Goal: Ask a question

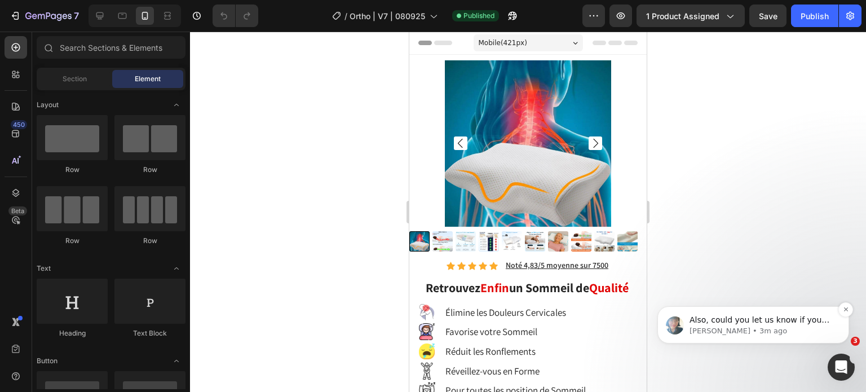
click at [780, 321] on p "Also, could you let us know if you still require a trial period? 1/ If you do n…" at bounding box center [761, 319] width 145 height 11
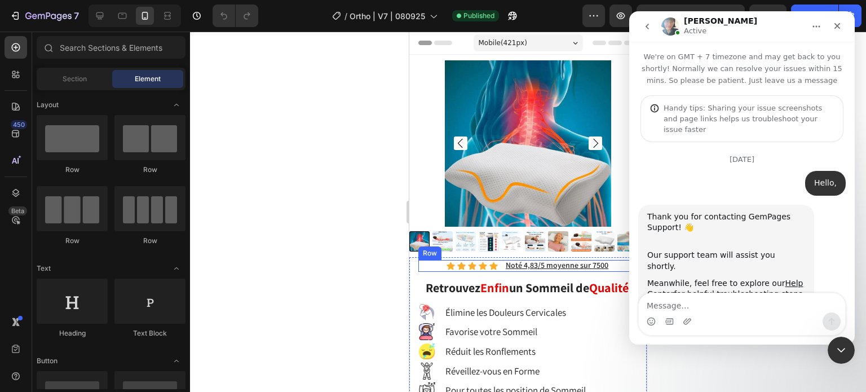
scroll to position [117, 0]
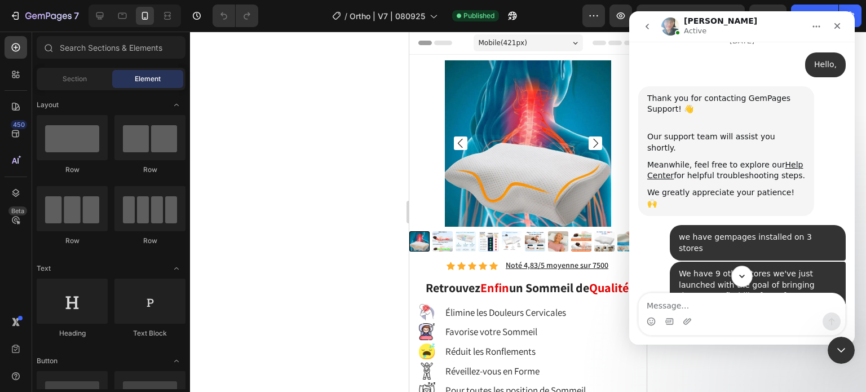
click at [742, 276] on icon "Scroll to bottom" at bounding box center [741, 276] width 10 height 10
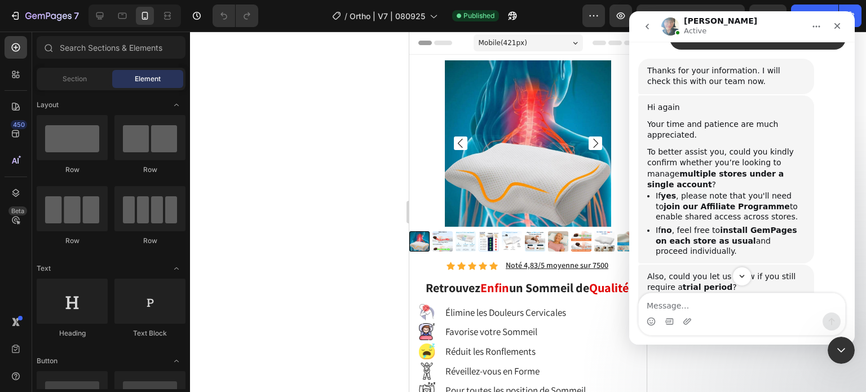
scroll to position [4574, 0]
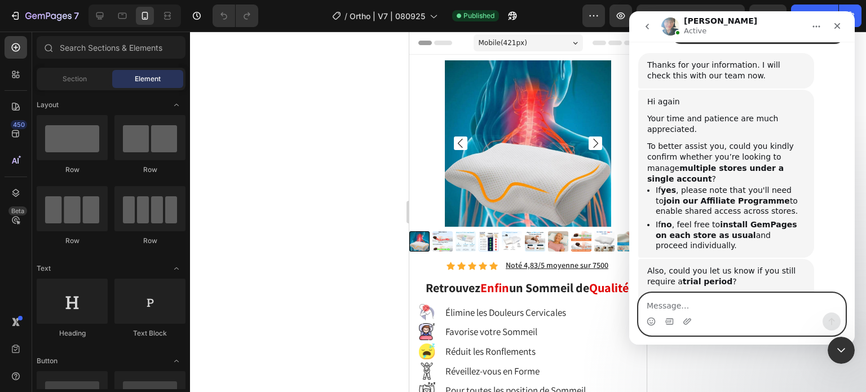
click at [751, 305] on textarea "Message…" at bounding box center [741, 302] width 206 height 19
type textarea "??"
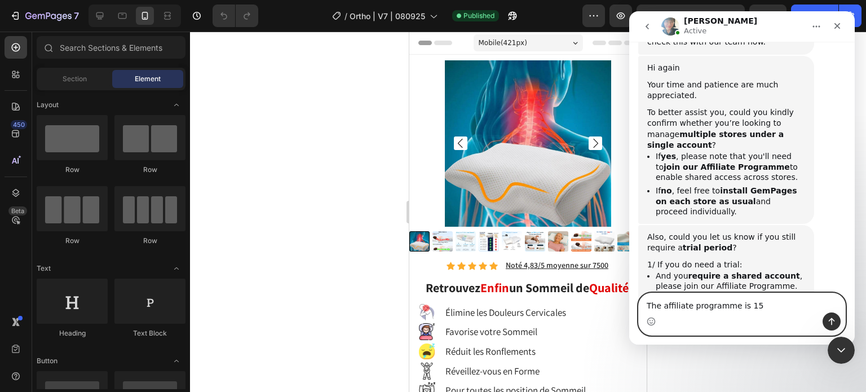
type textarea "The affiliate programme is 15%"
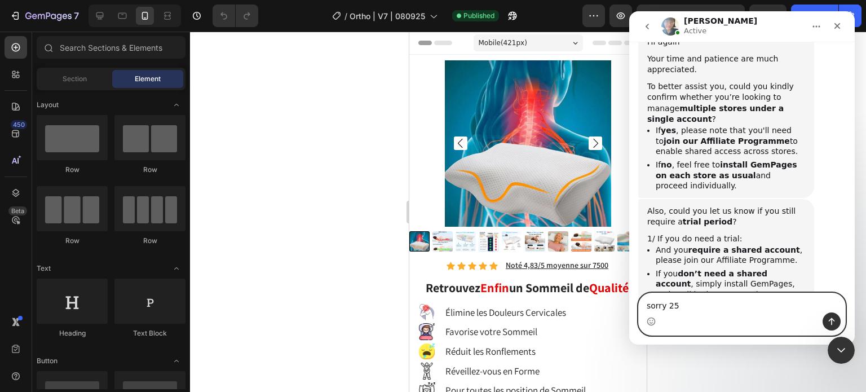
type textarea "sorry 25%"
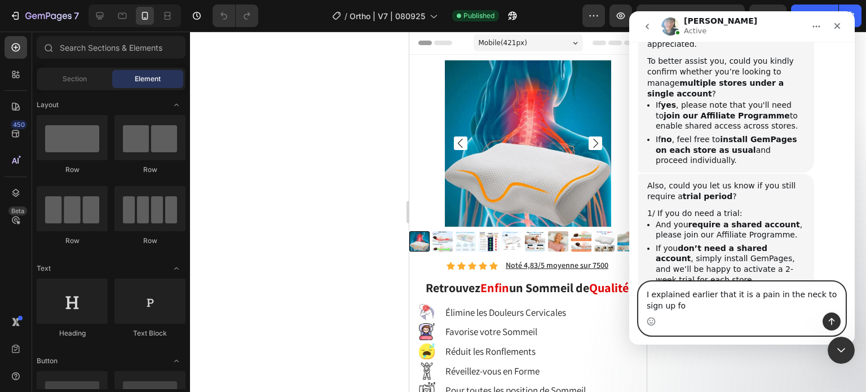
scroll to position [4671, 0]
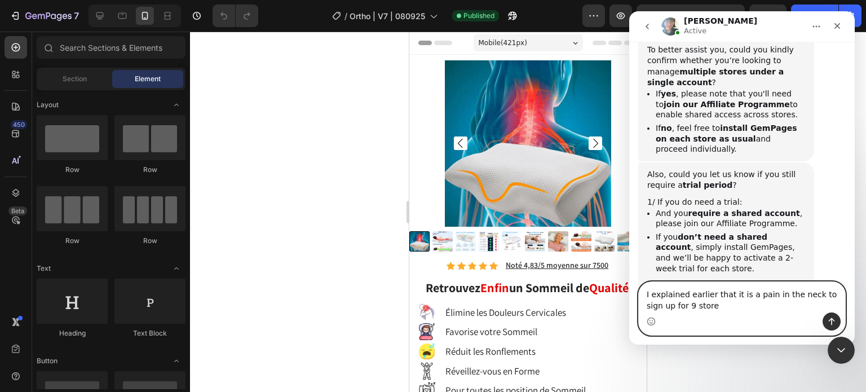
type textarea "I explained earlier that it is a pain in the neck to sign up for 9 stores"
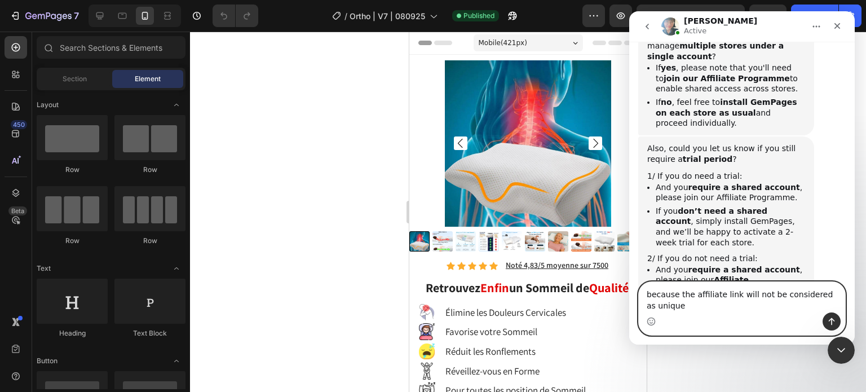
scroll to position [4708, 0]
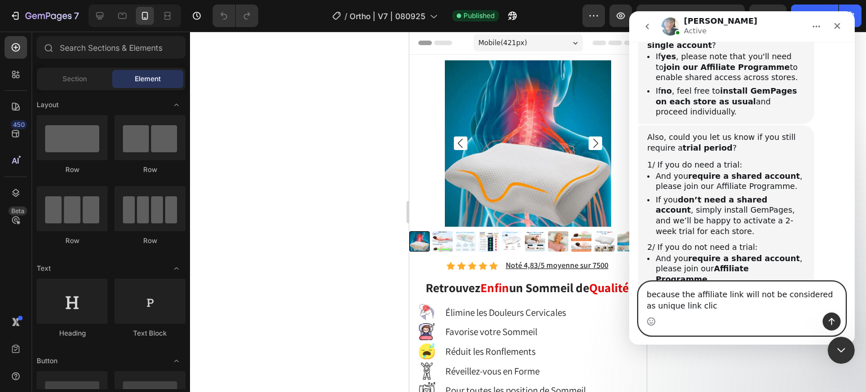
type textarea "because the affiliate link will not be considered as unique link click"
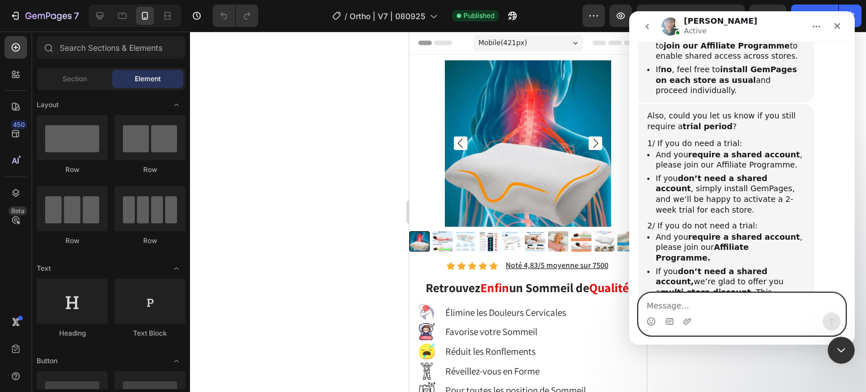
scroll to position [4733, 0]
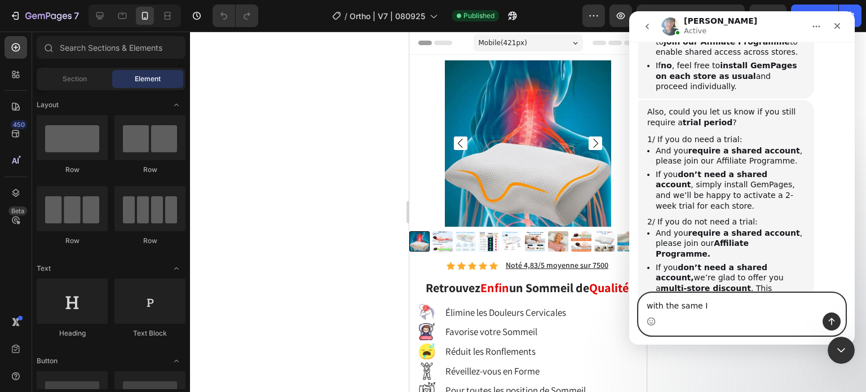
type textarea "with the same IP"
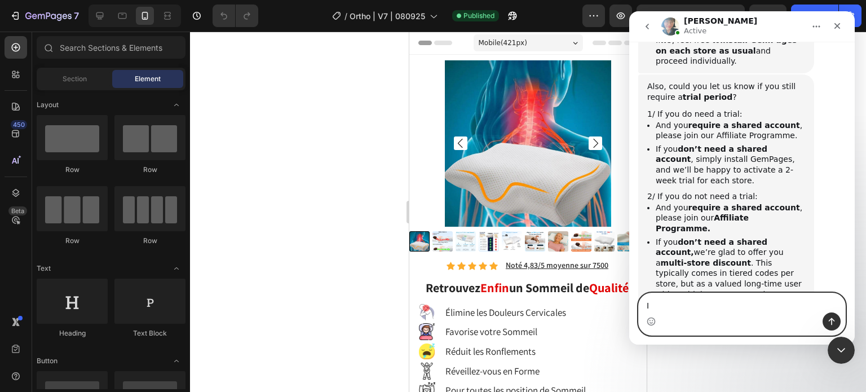
type textarea "I"
type textarea "I requested separate unique links that would do the job"
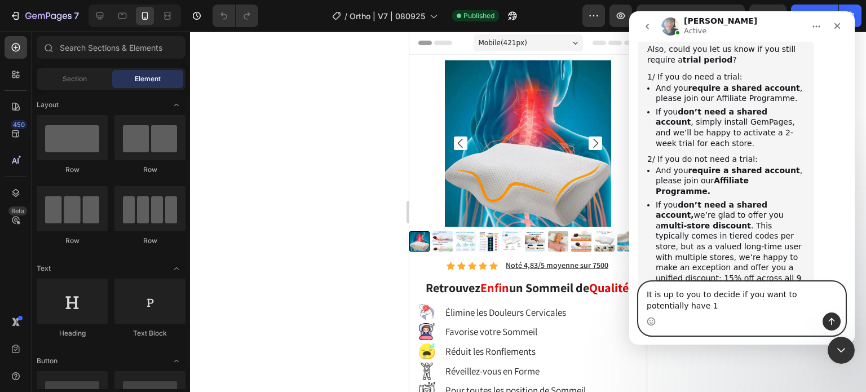
scroll to position [4807, 0]
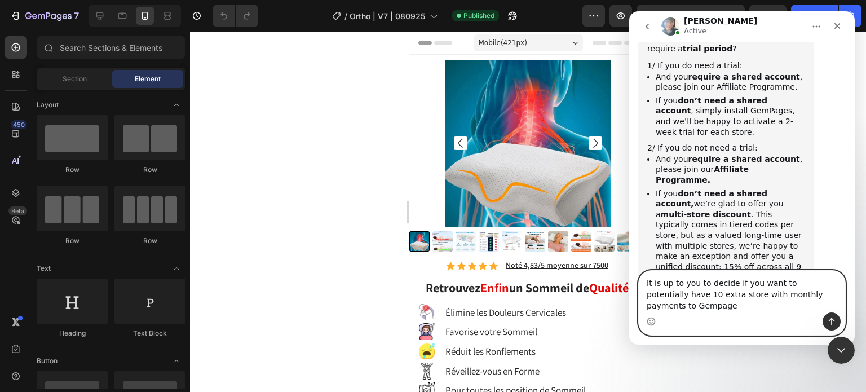
type textarea "It is up to you to decide if you want to potentially have 10 extra store with m…"
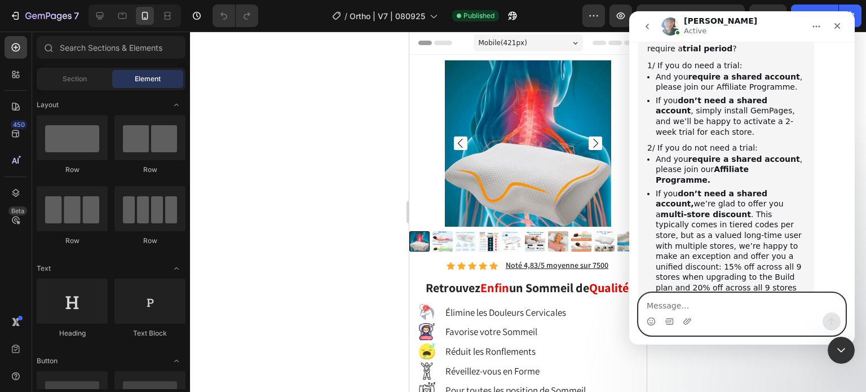
scroll to position [4844, 0]
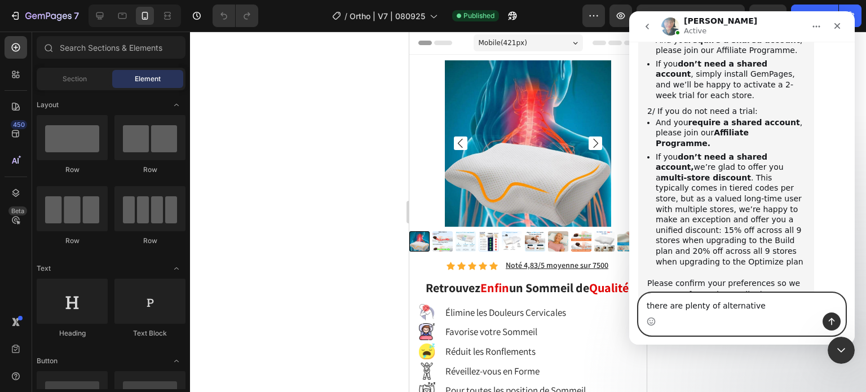
type textarea "there are plenty of alternatives"
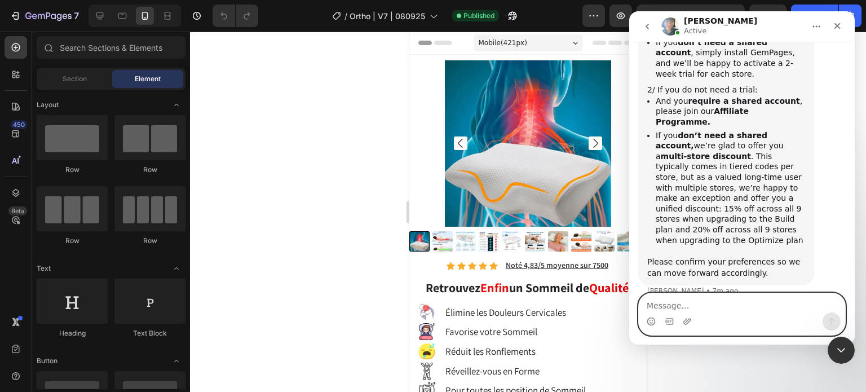
scroll to position [4869, 0]
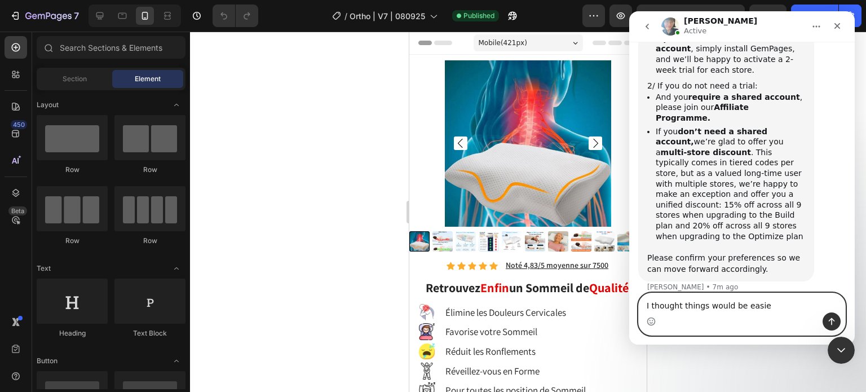
type textarea "I thought things would be easier"
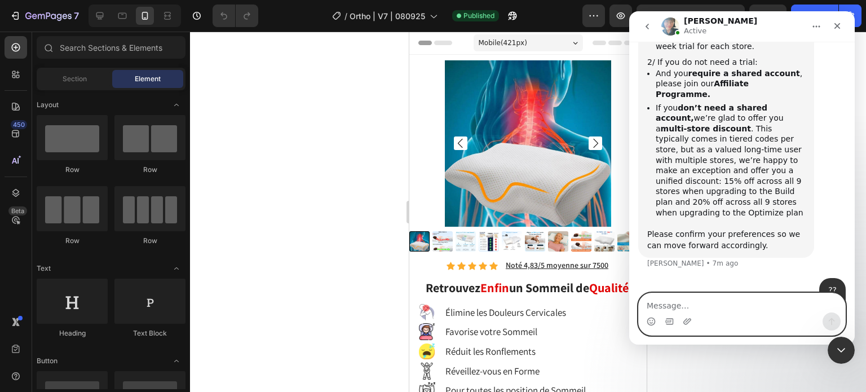
scroll to position [4895, 0]
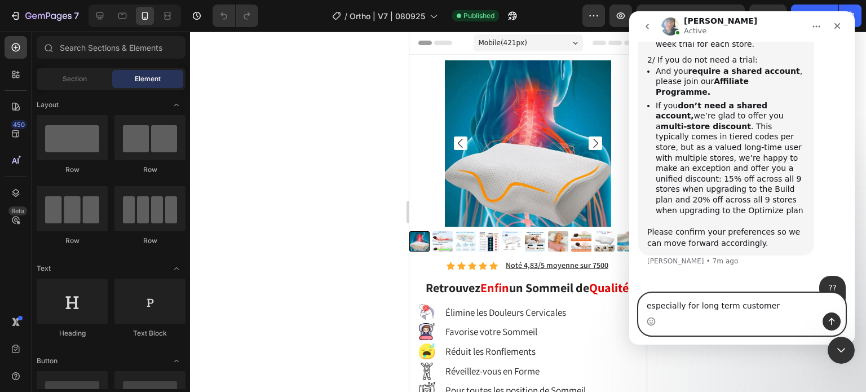
type textarea "especially for long term customers"
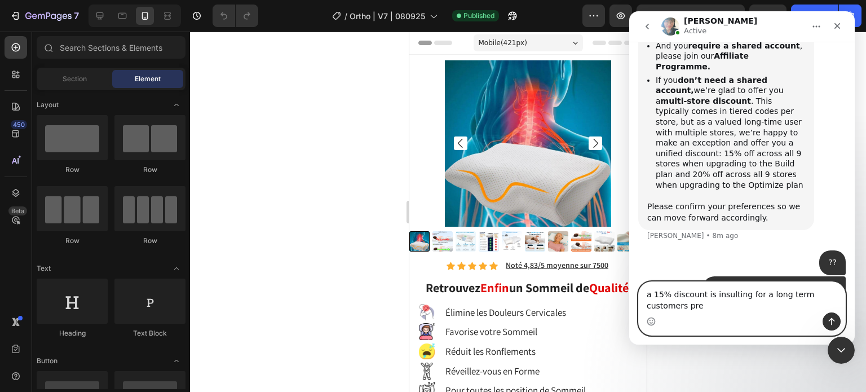
scroll to position [4932, 0]
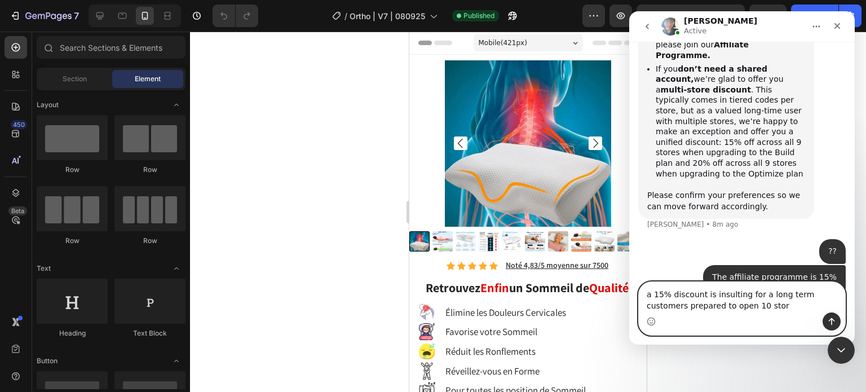
type textarea "a 15% discount is insulting for a long term customers prepared to open 10 store"
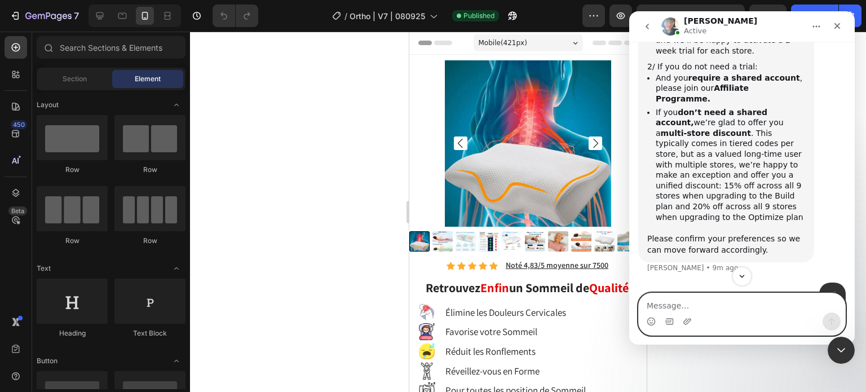
scroll to position [4957, 0]
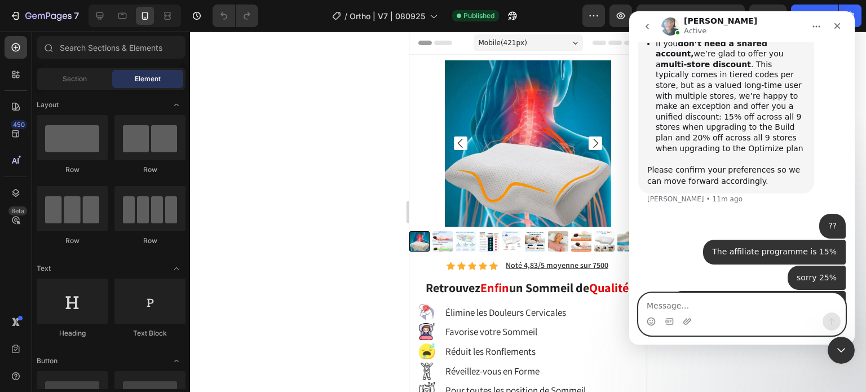
click at [746, 298] on textarea "Message…" at bounding box center [741, 302] width 206 height 19
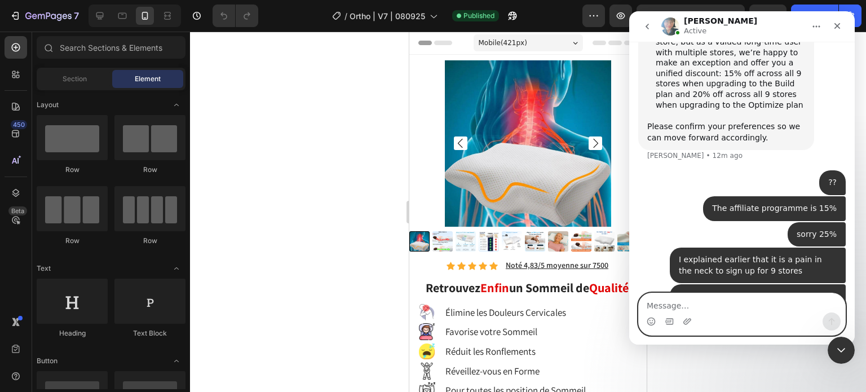
click at [734, 307] on textarea "Message…" at bounding box center [741, 302] width 206 height 19
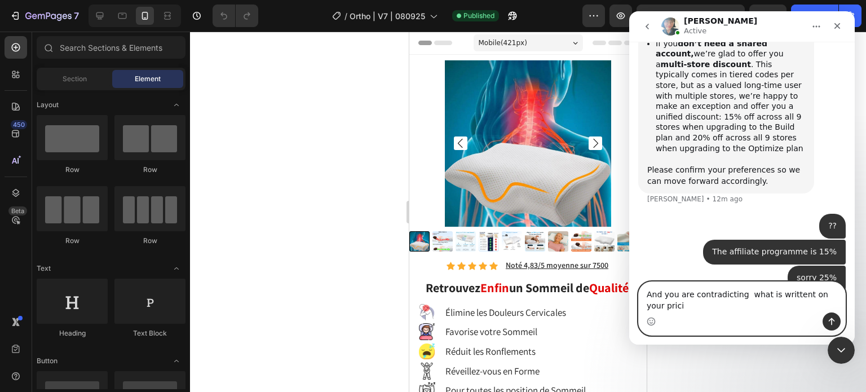
scroll to position [4968, 0]
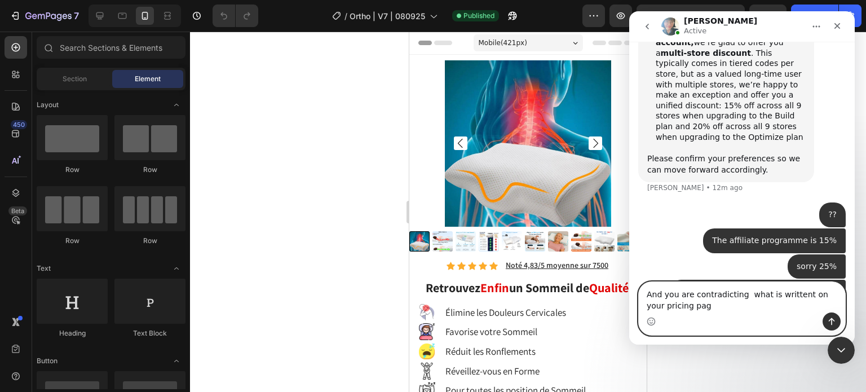
type textarea "And you are contradicting what is writtent on your pricing page"
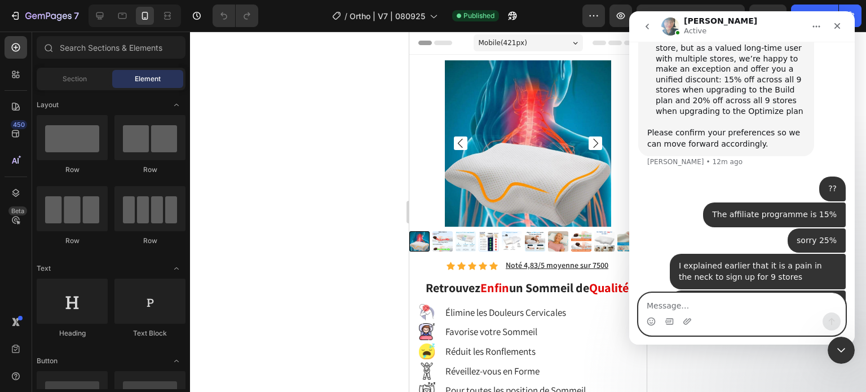
paste textarea "Message…"
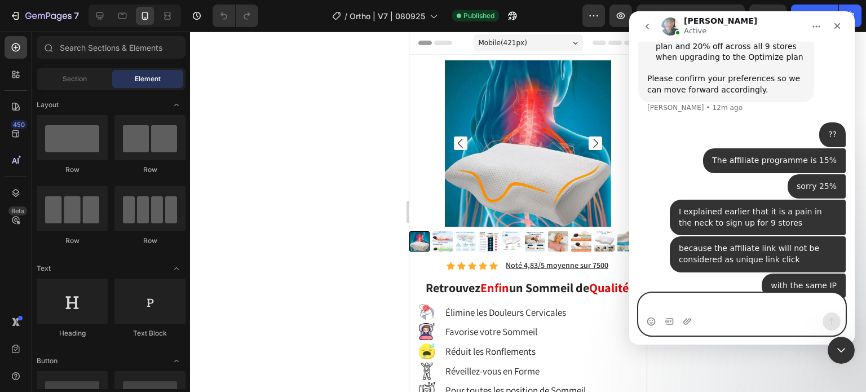
scroll to position [5058, 0]
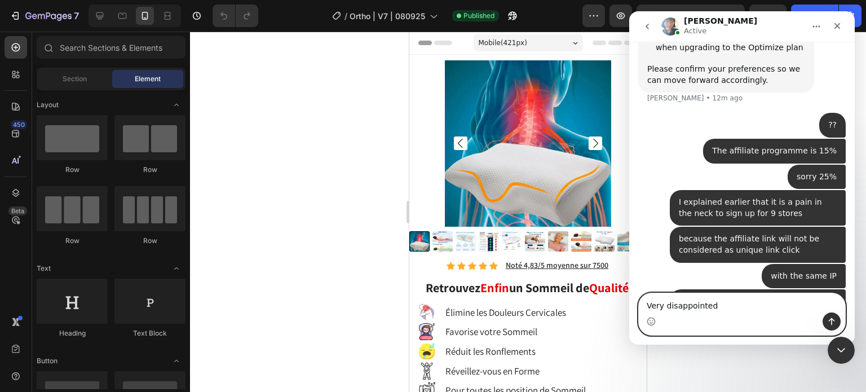
type textarea "Very disappointed"
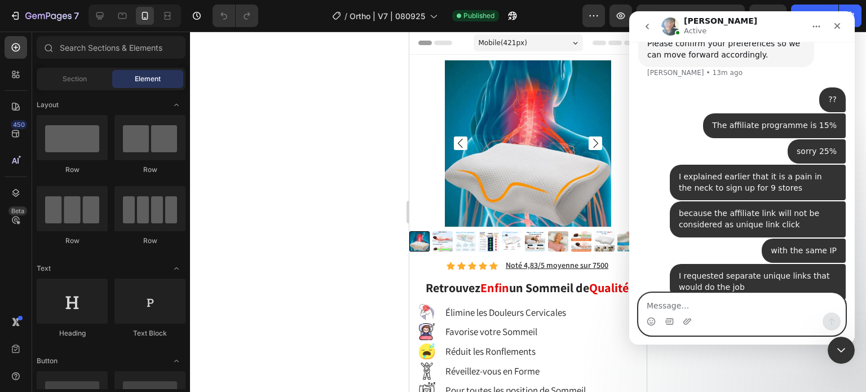
scroll to position [5083, 0]
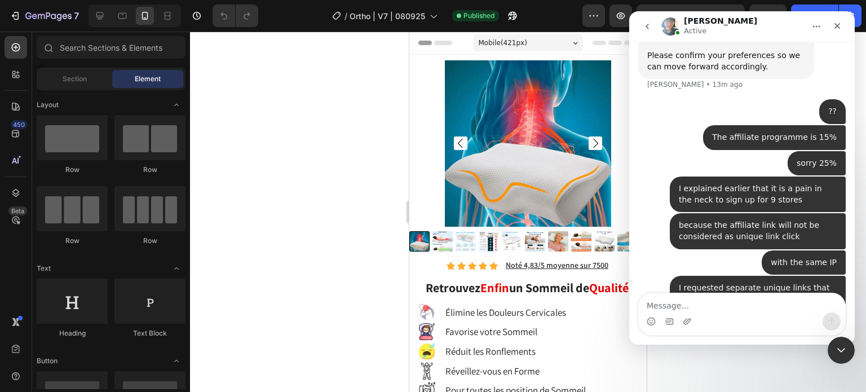
scroll to position [5083, 0]
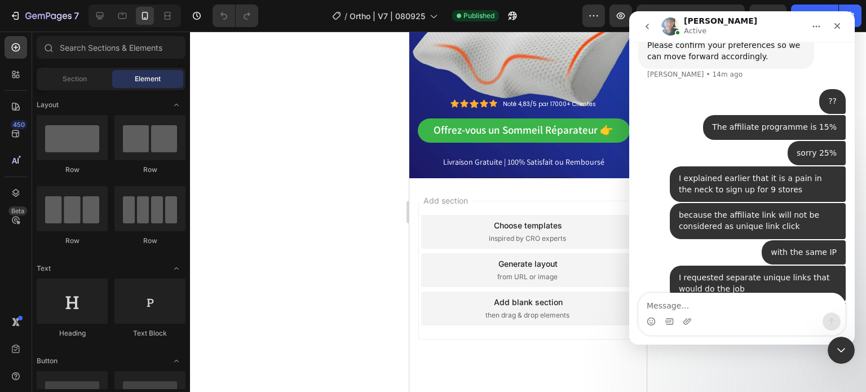
scroll to position [12631, 0]
